Goal: Transaction & Acquisition: Purchase product/service

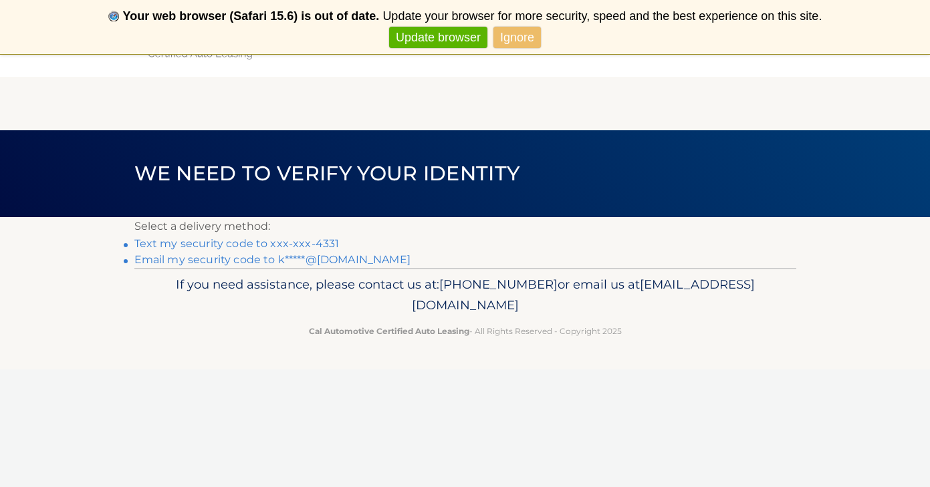
click at [310, 241] on link "Text my security code to xxx-xxx-4331" at bounding box center [236, 243] width 205 height 13
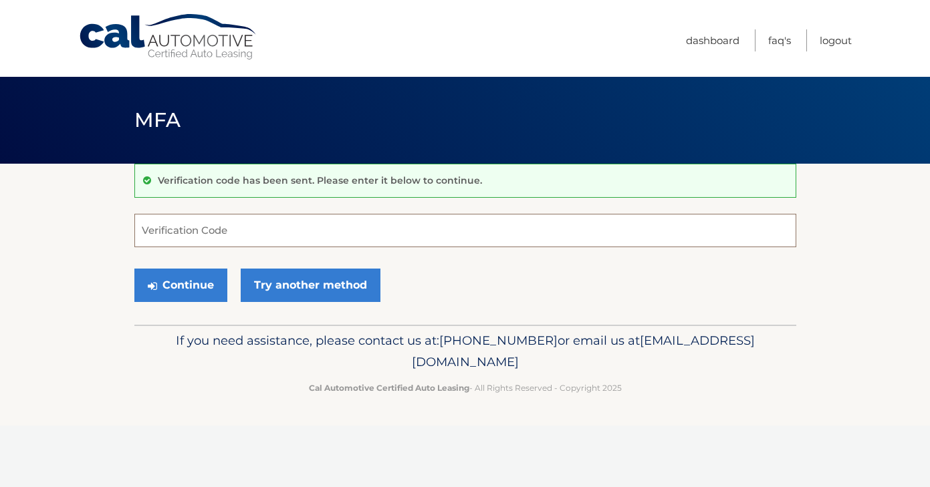
click at [260, 238] on input "Verification Code" at bounding box center [465, 230] width 662 height 33
type input "752089"
click at [191, 279] on button "Continue" at bounding box center [180, 285] width 93 height 33
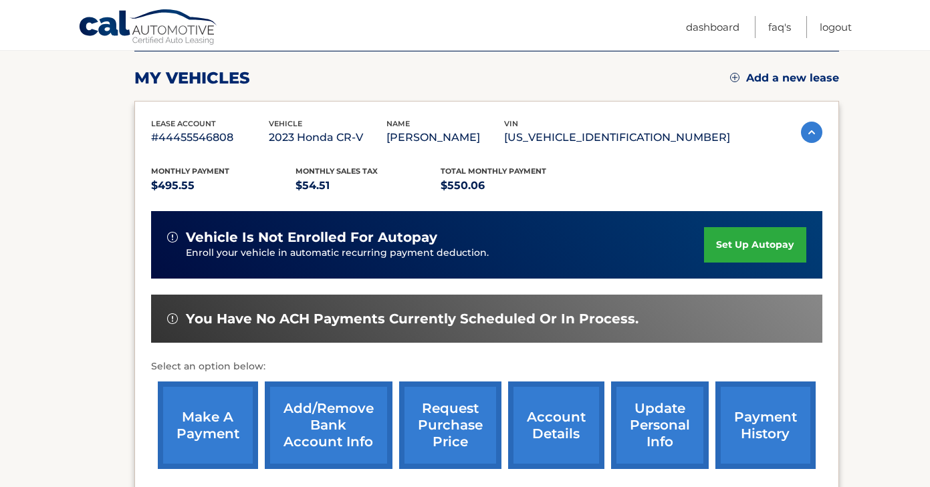
scroll to position [177, 0]
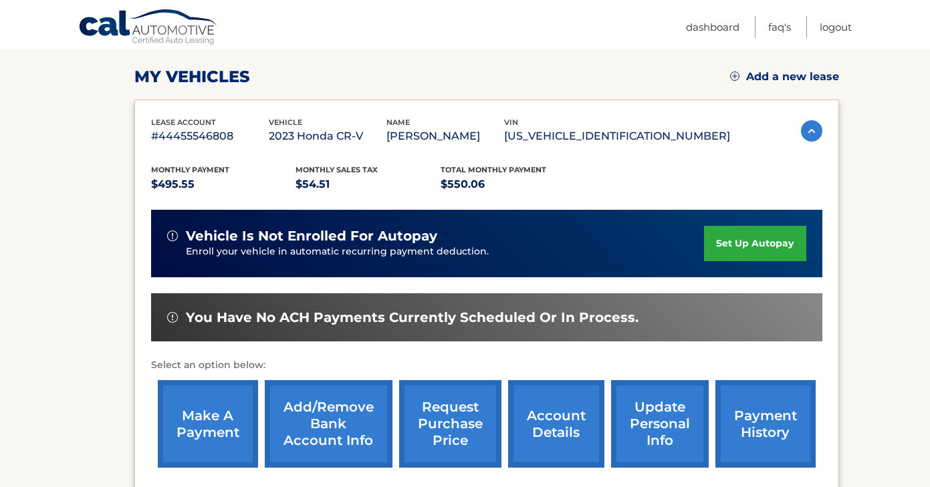
click at [204, 425] on link "make a payment" at bounding box center [208, 424] width 100 height 88
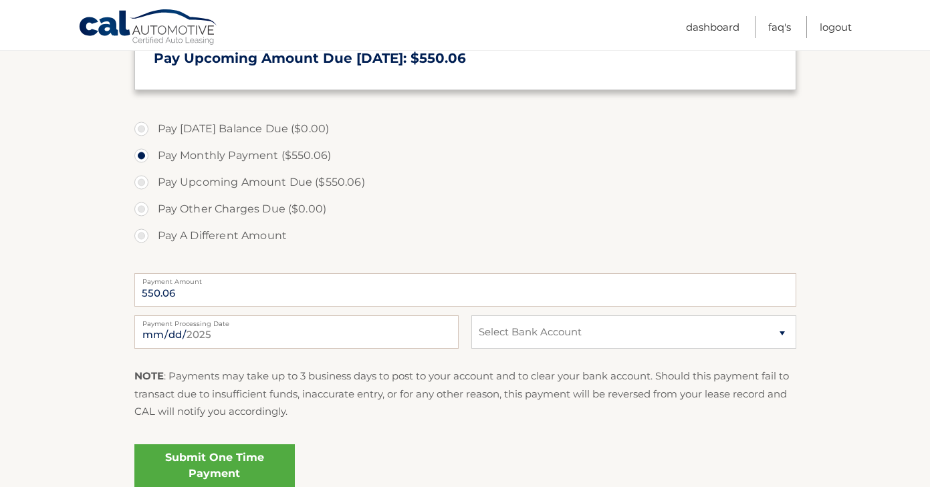
scroll to position [353, 0]
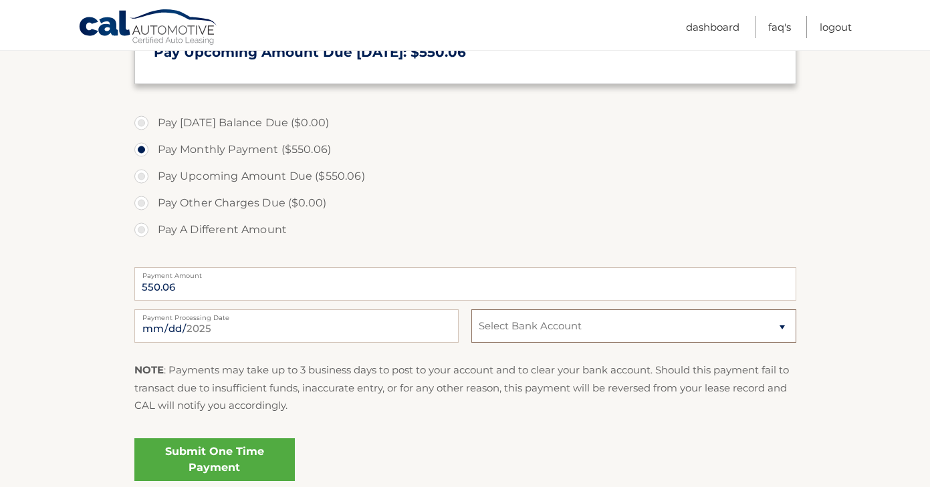
select select "NzkzMmUxMjEtYzE3ZS00ZmMzLWJlNWMtZTRkMDlhOTM0MTI1"
click at [235, 454] on link "Submit One Time Payment" at bounding box center [214, 460] width 160 height 43
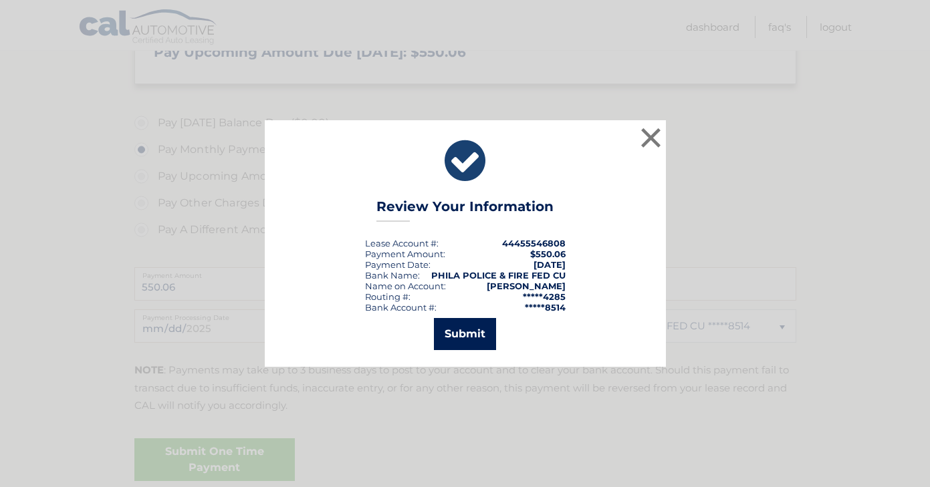
click at [456, 341] on button "Submit" at bounding box center [465, 334] width 62 height 32
